Goal: Task Accomplishment & Management: Manage account settings

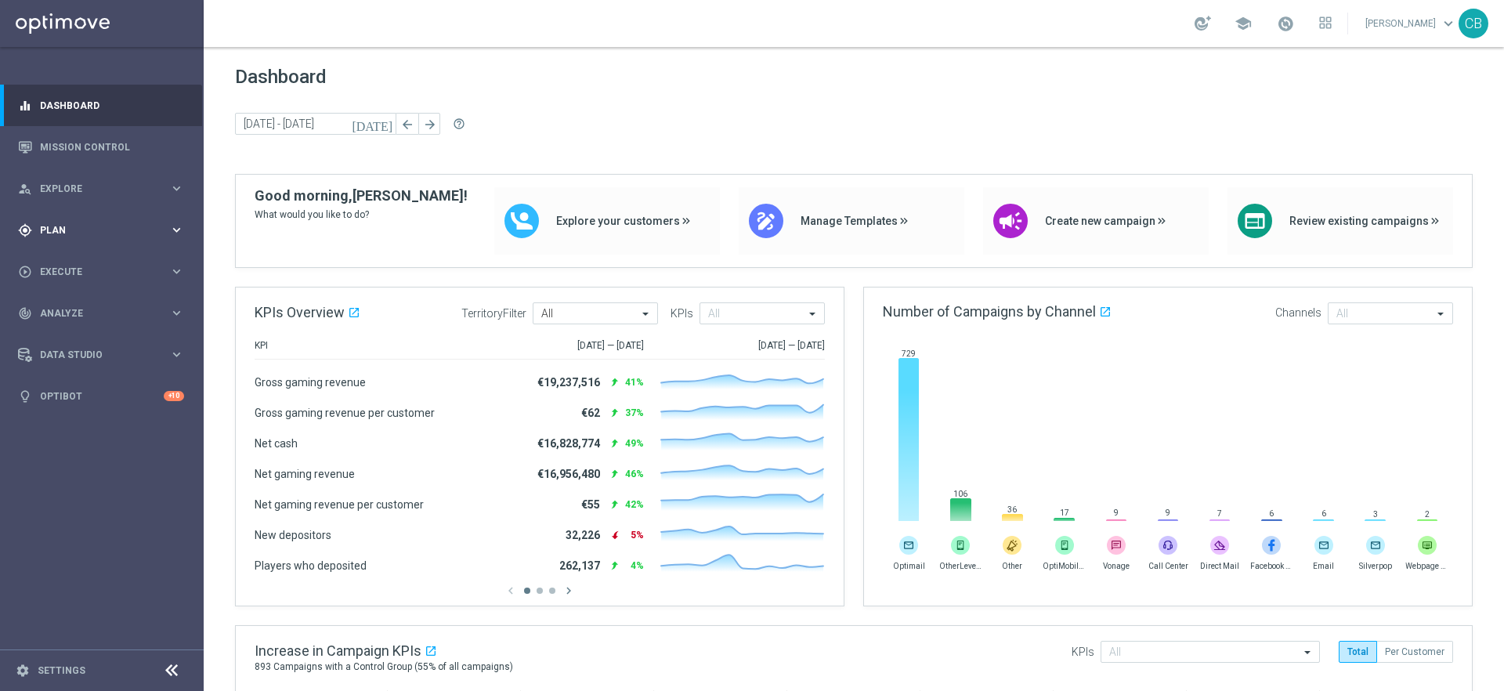
click at [130, 229] on span "Plan" at bounding box center [104, 230] width 129 height 9
click at [96, 266] on link "Target Groups" at bounding box center [102, 262] width 122 height 13
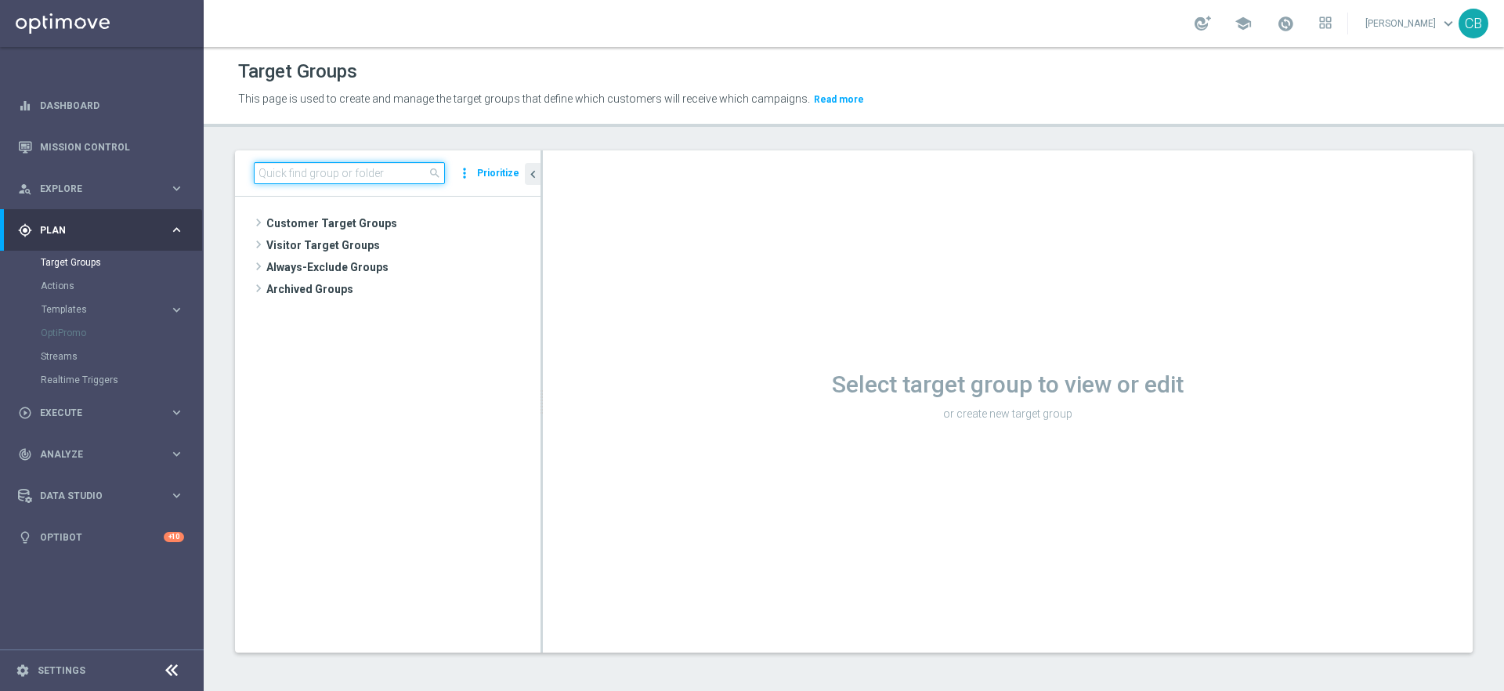
click at [342, 177] on input at bounding box center [349, 173] width 191 height 22
type input "Sports bonus"
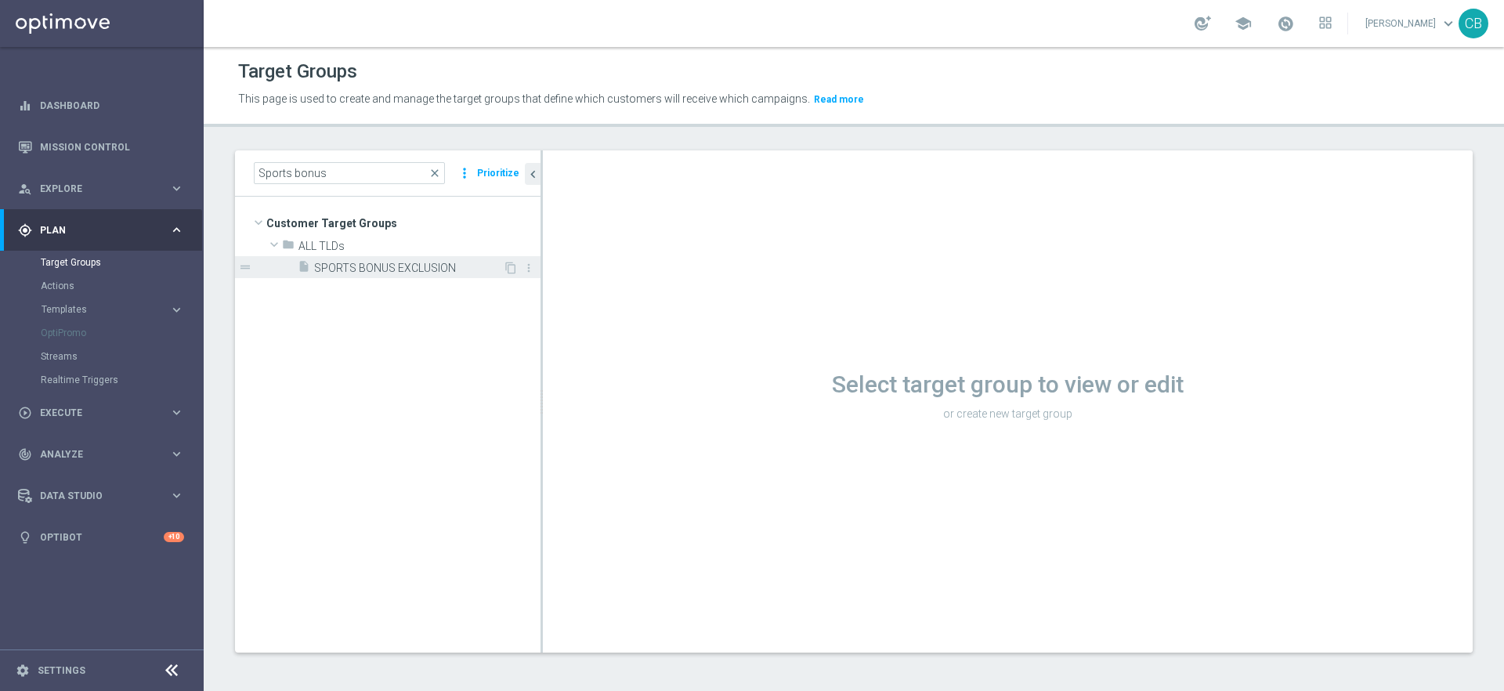
click at [348, 265] on span "SPORTS BONUS EXCLUSION" at bounding box center [408, 268] width 189 height 13
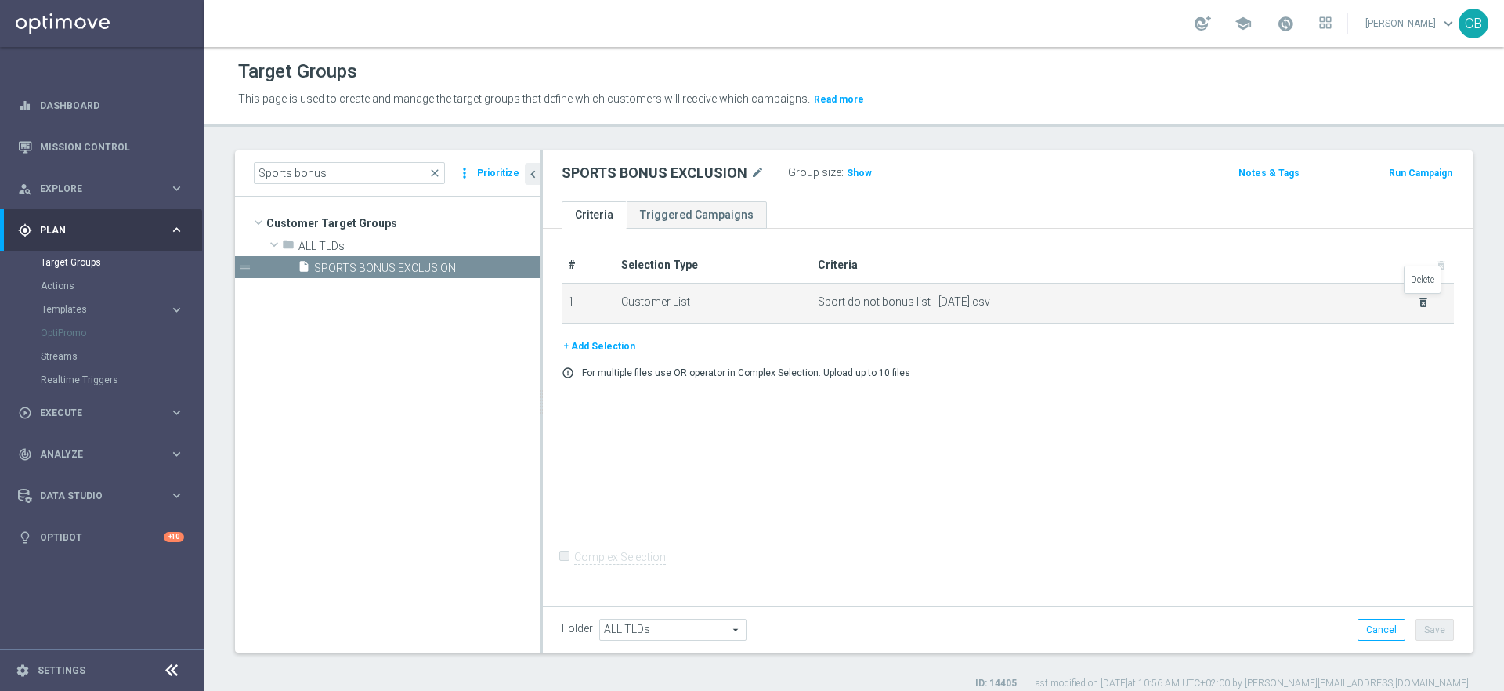
click at [1427, 305] on icon "delete_forever" at bounding box center [1423, 302] width 13 height 13
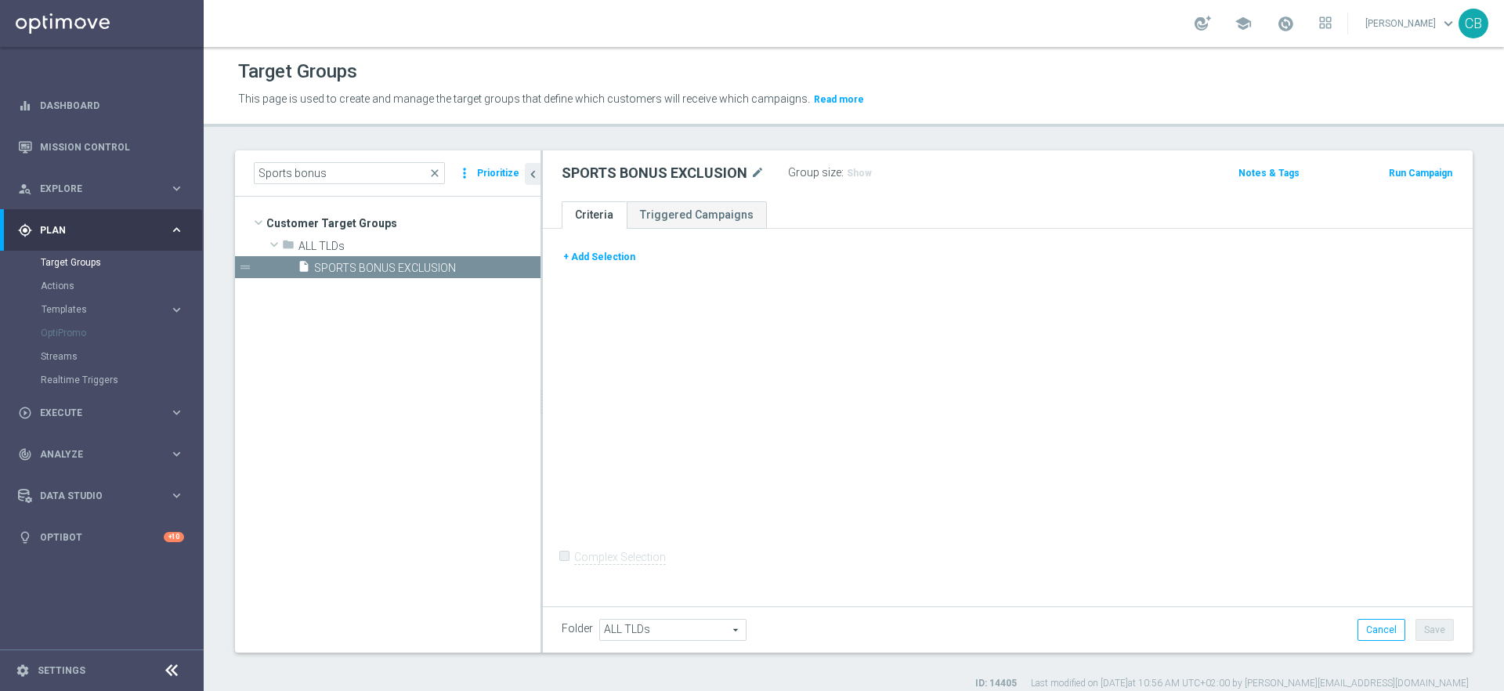
click at [621, 255] on button "+ Add Selection" at bounding box center [599, 256] width 75 height 17
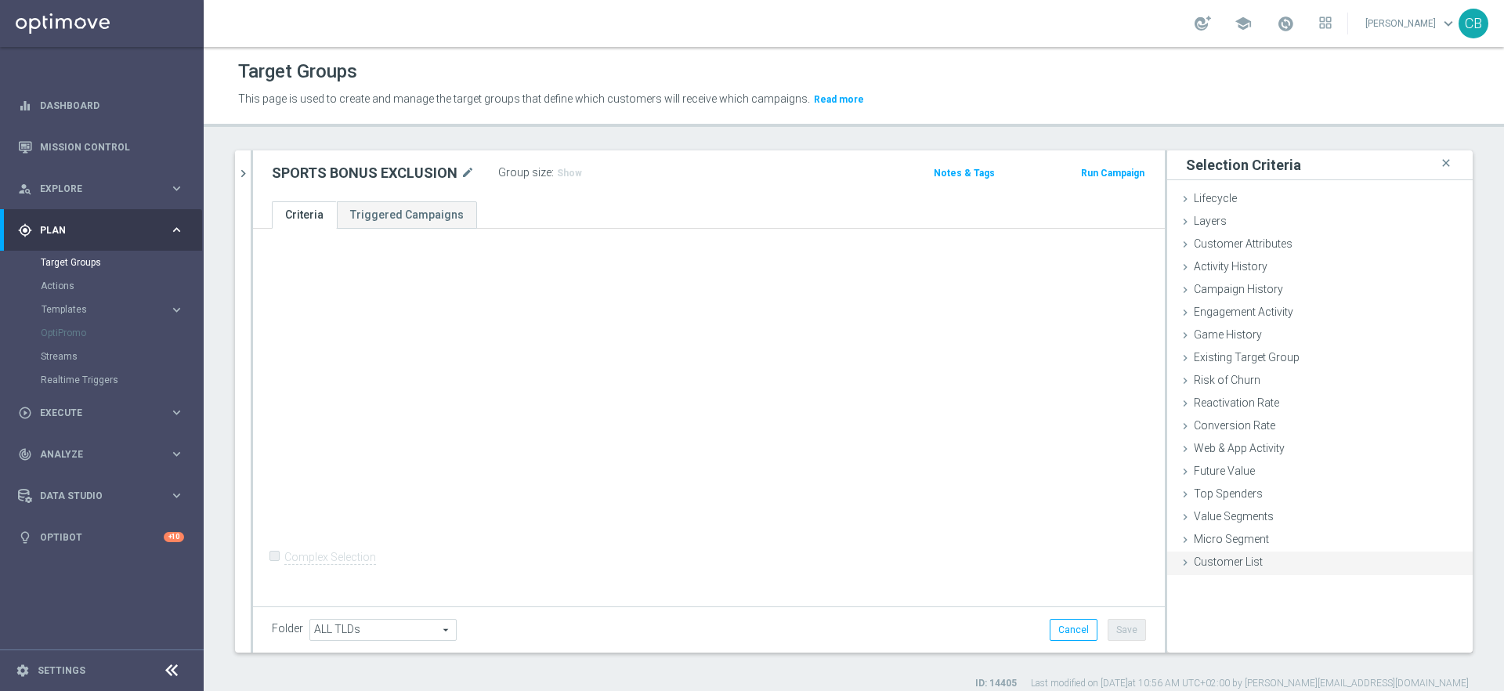
click at [1225, 562] on span "Customer List" at bounding box center [1228, 562] width 69 height 13
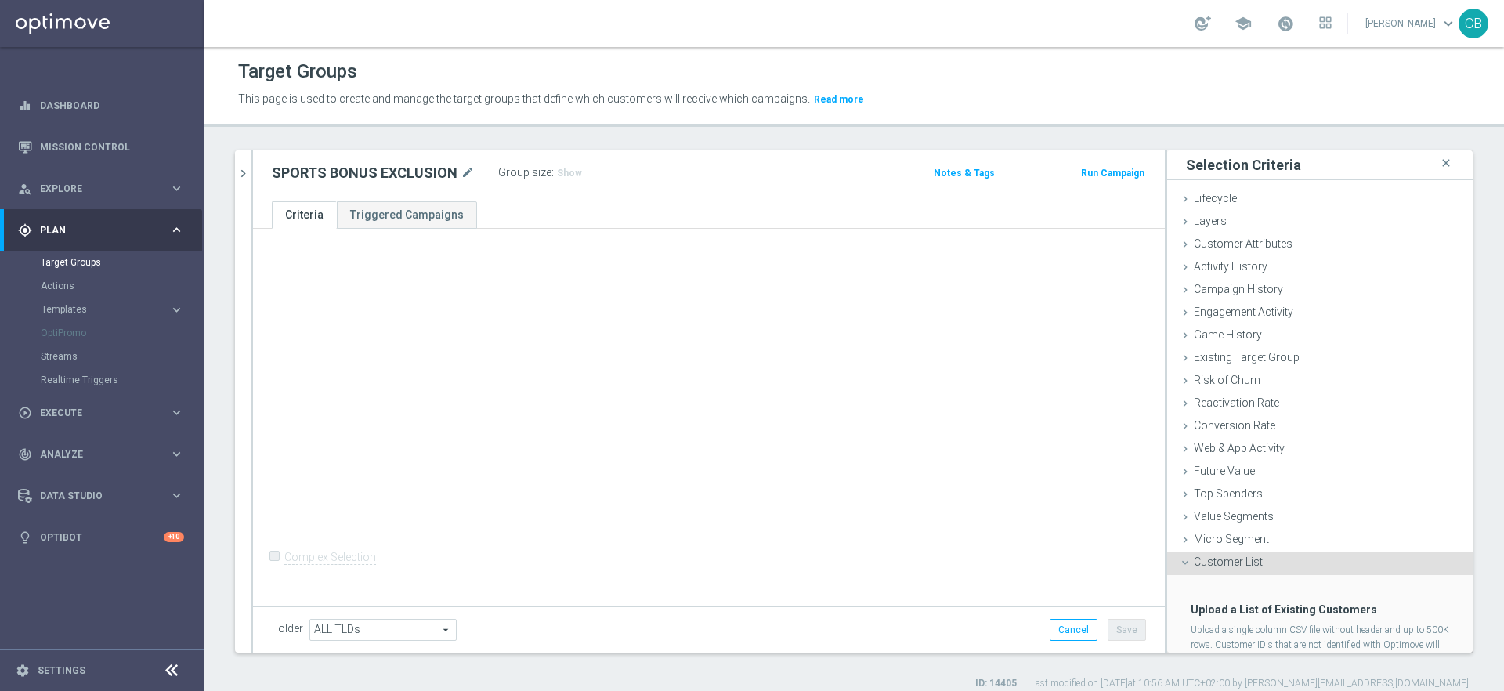
scroll to position [65, 0]
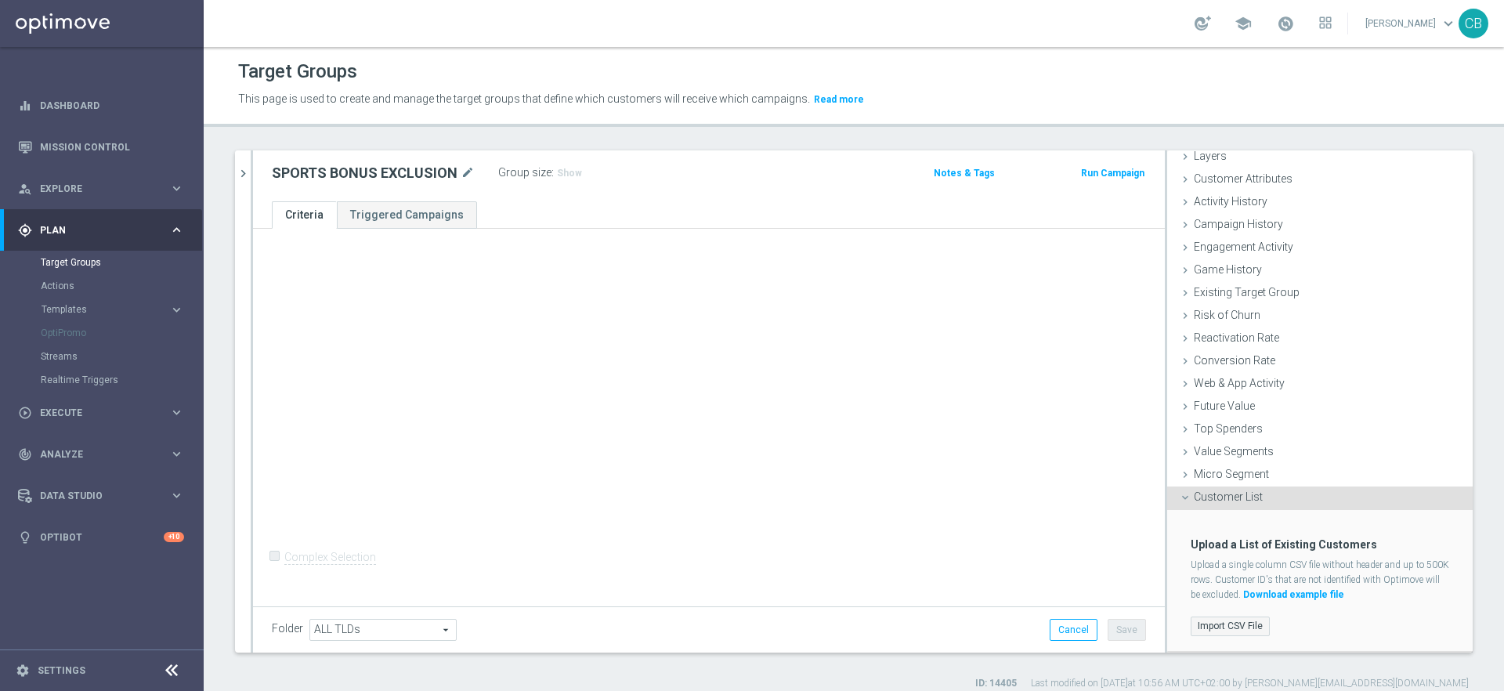
click at [1226, 627] on label "Import CSV File" at bounding box center [1230, 627] width 79 height 20
click at [0, 0] on input "Import CSV File" at bounding box center [0, 0] width 0 height 0
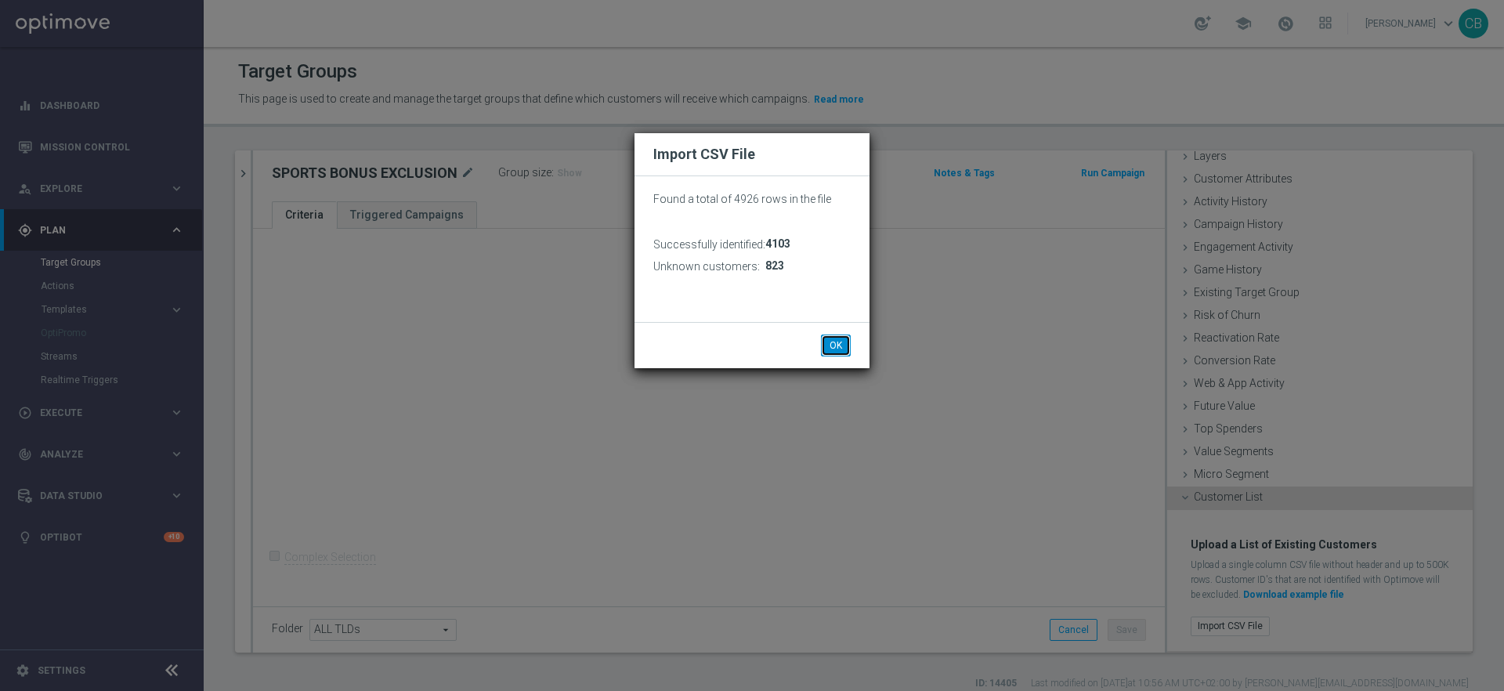
click at [836, 348] on button "OK" at bounding box center [836, 346] width 30 height 22
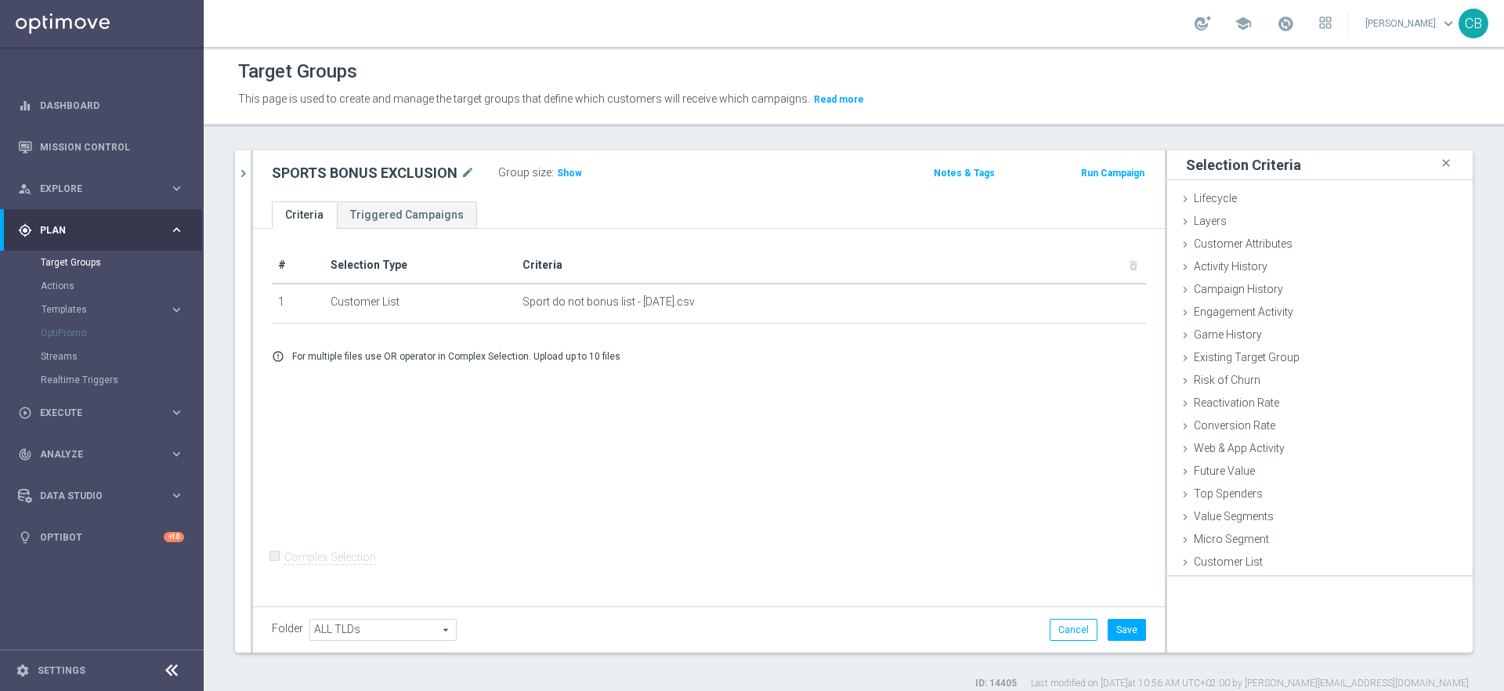
scroll to position [0, 0]
click at [1131, 630] on button "Save" at bounding box center [1127, 630] width 38 height 22
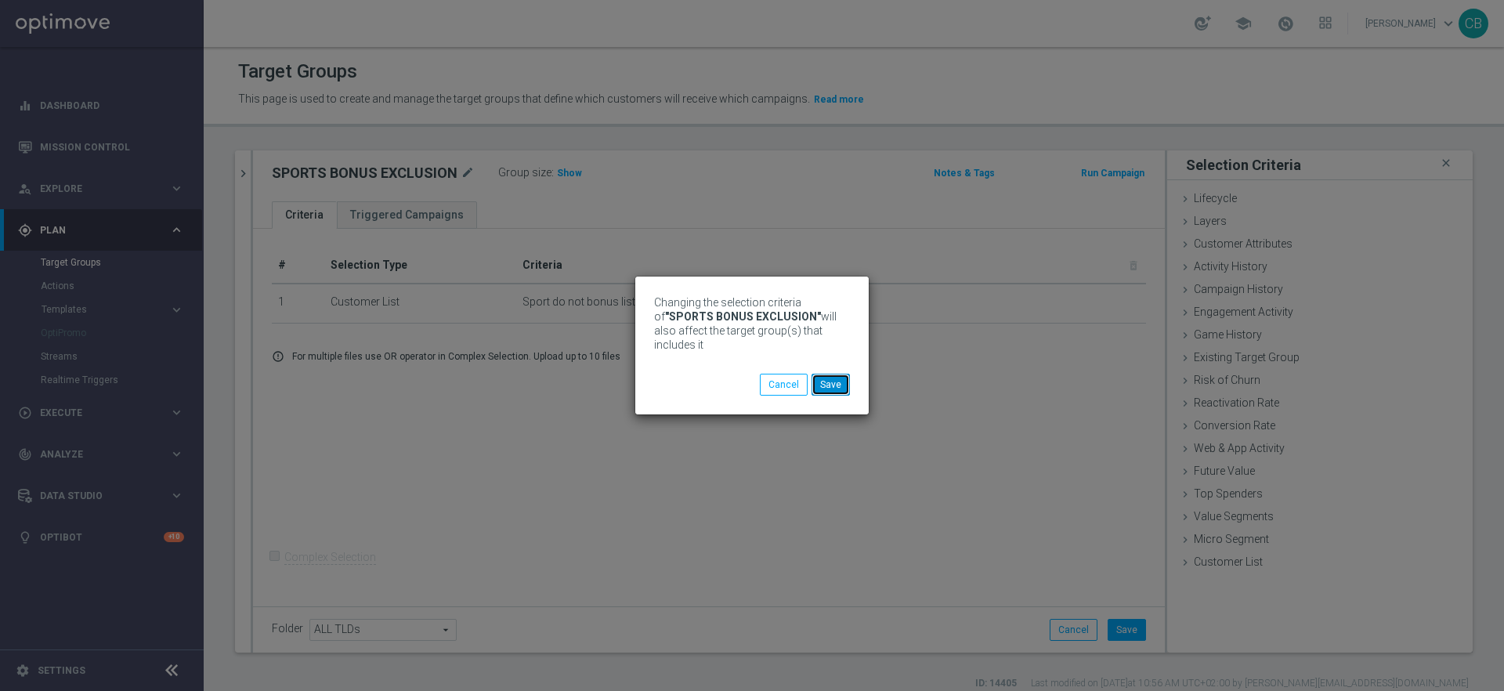
click at [831, 385] on button "Save" at bounding box center [831, 385] width 38 height 22
